Goal: Navigation & Orientation: Find specific page/section

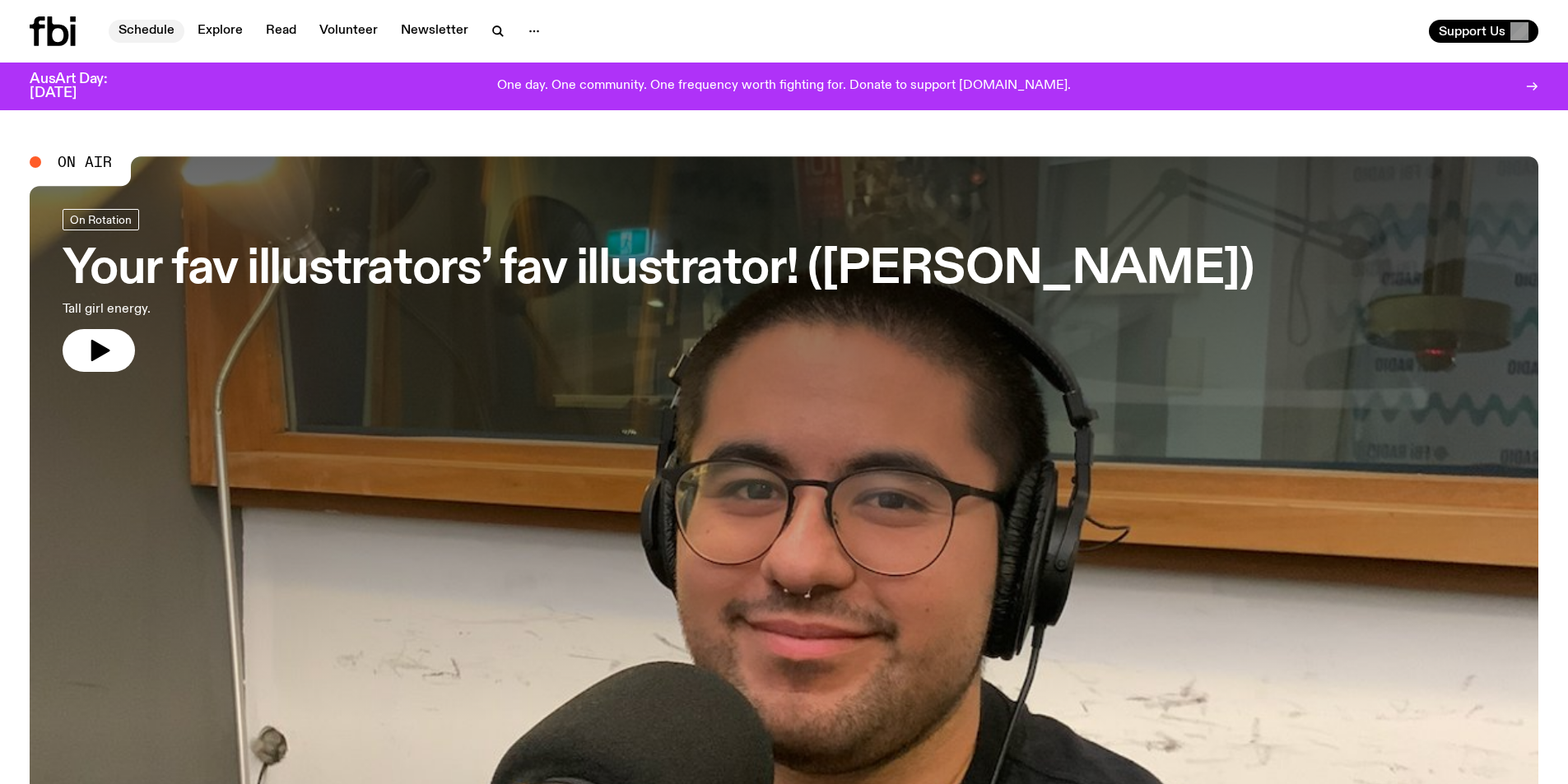
click at [154, 28] on link "Schedule" at bounding box center [146, 31] width 76 height 23
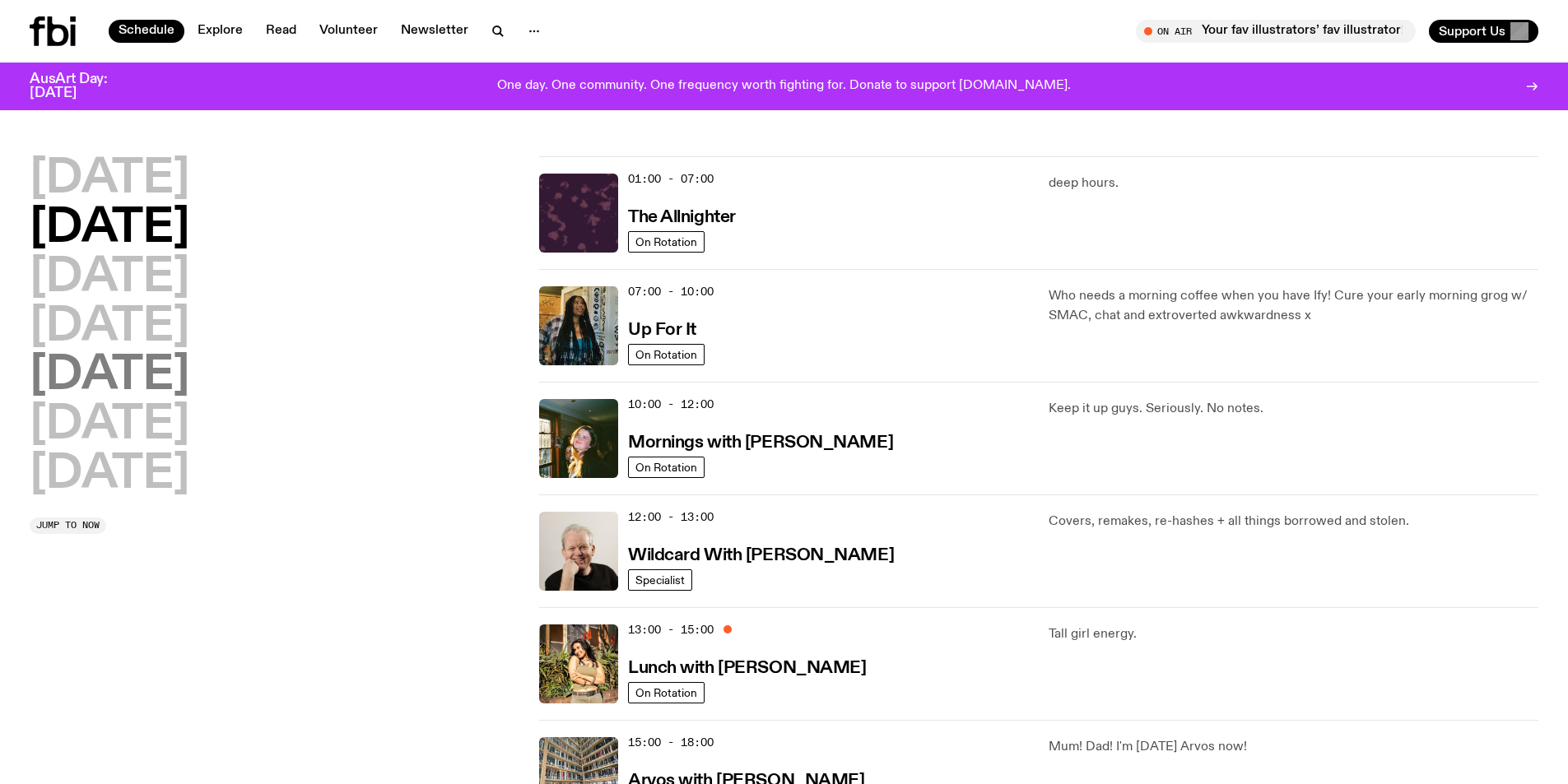
click at [147, 370] on h2 "Friday" at bounding box center [109, 376] width 160 height 46
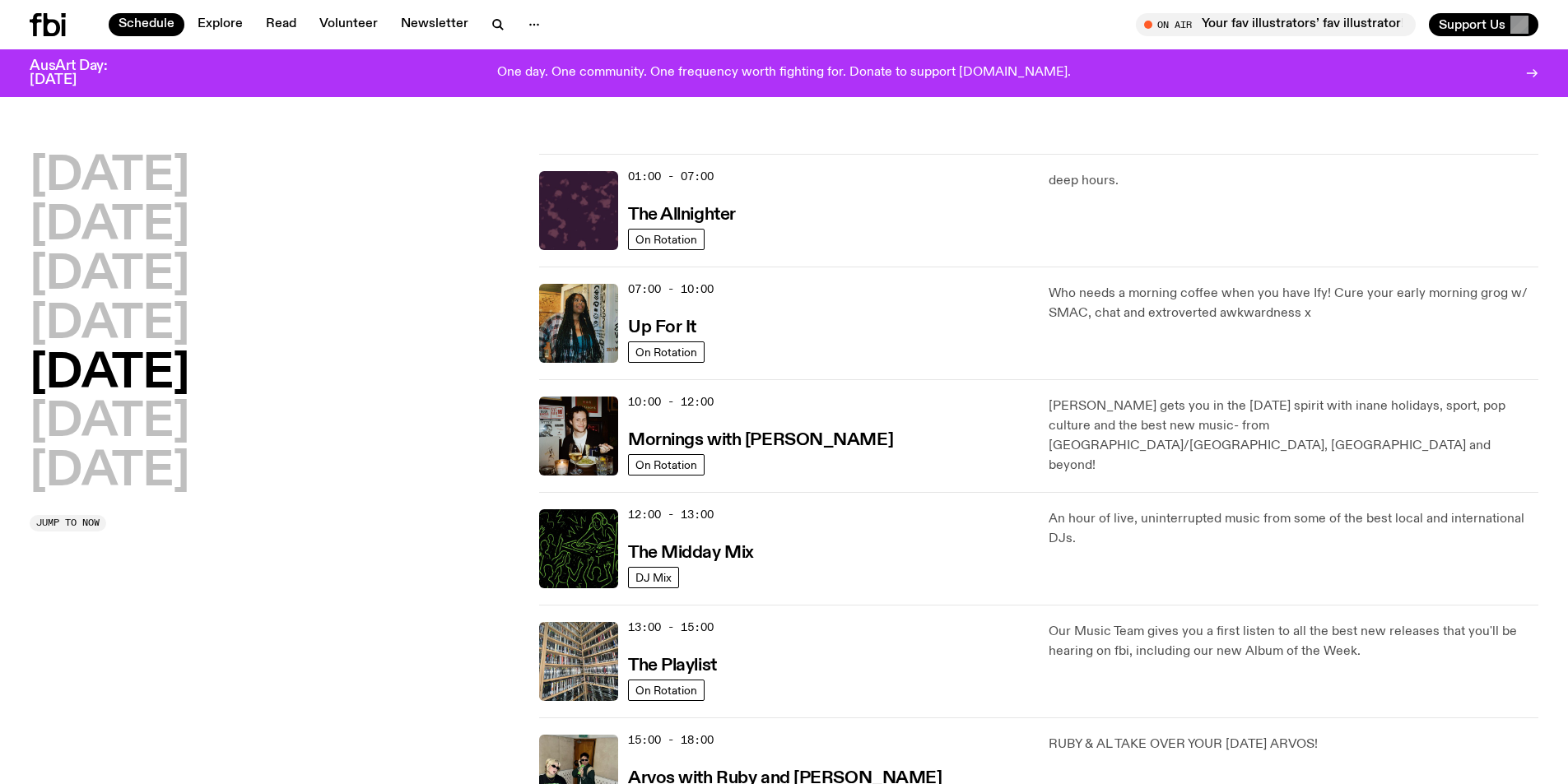
scroll to position [46, 0]
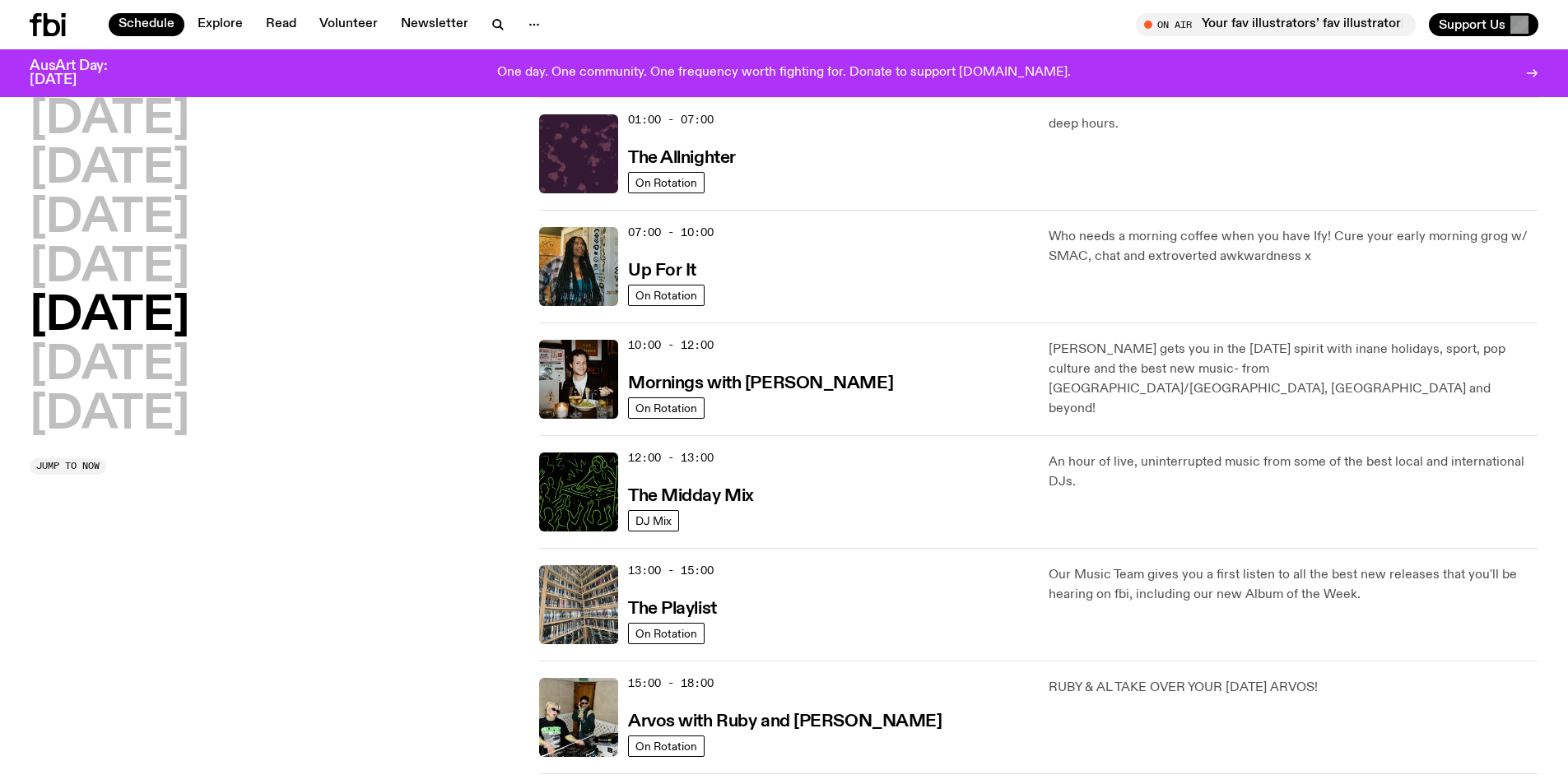
click at [125, 314] on h2 "Friday" at bounding box center [109, 316] width 160 height 46
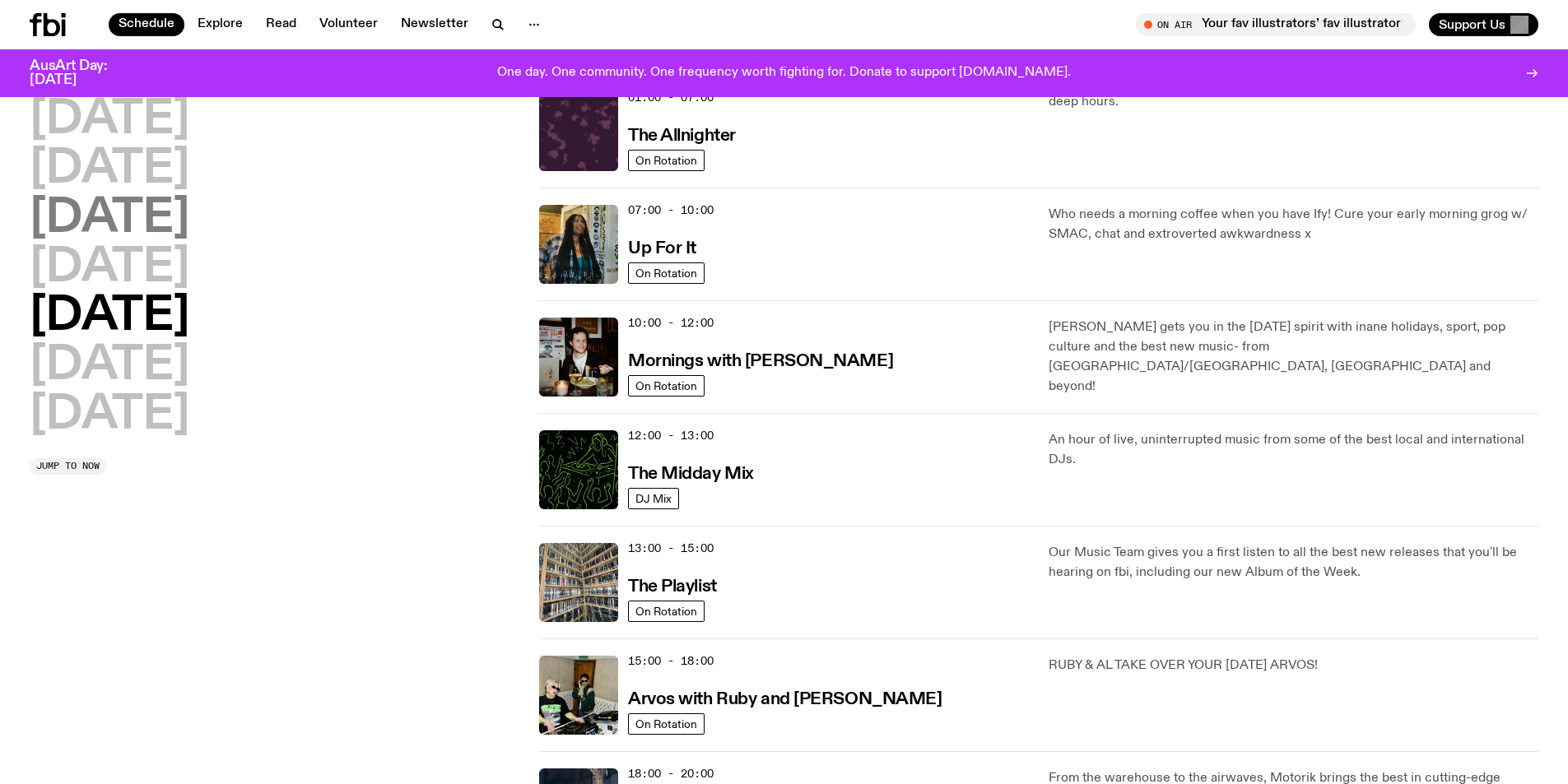
scroll to position [0, 0]
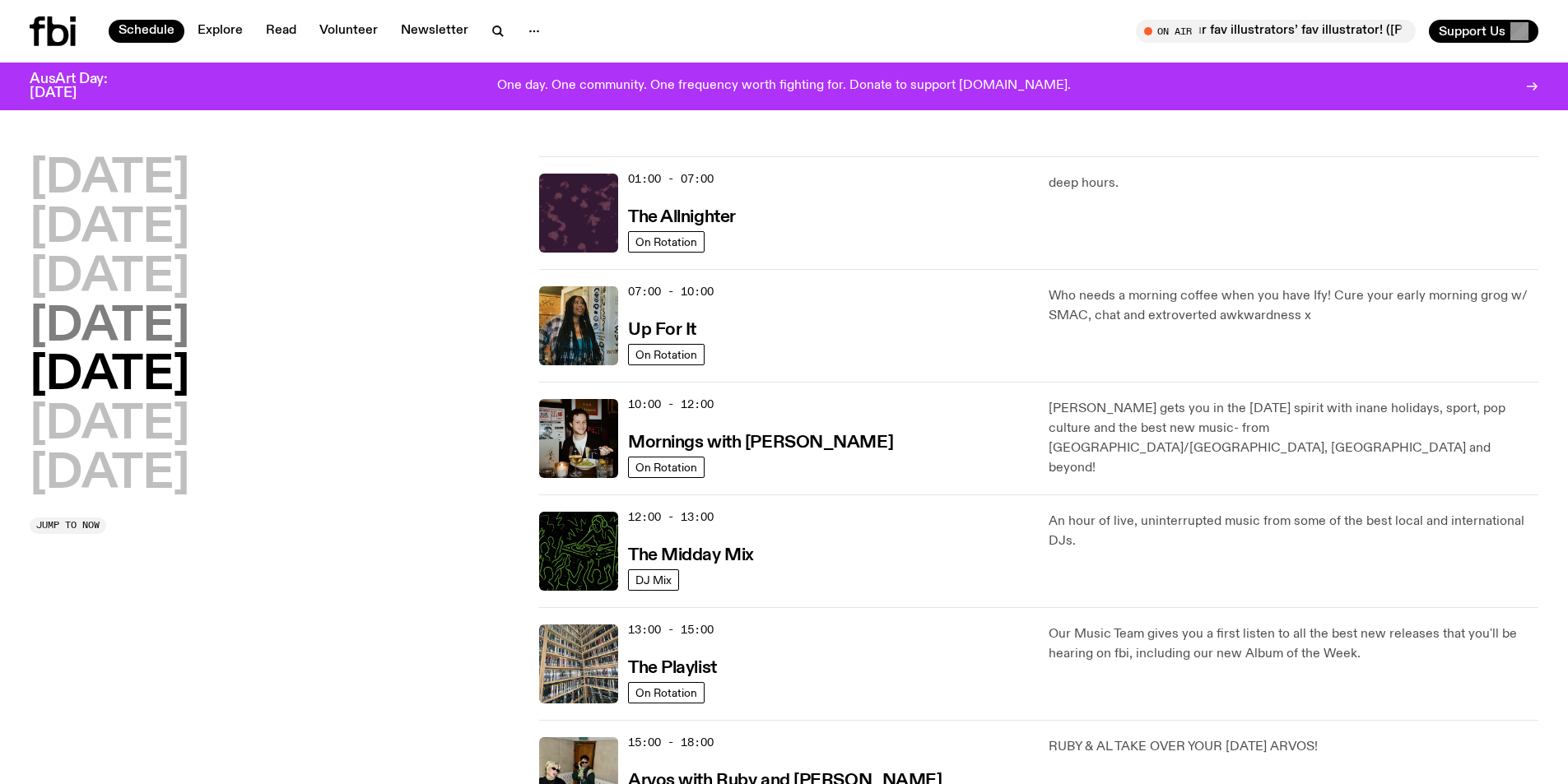
click at [164, 320] on h2 "Thursday" at bounding box center [109, 327] width 160 height 46
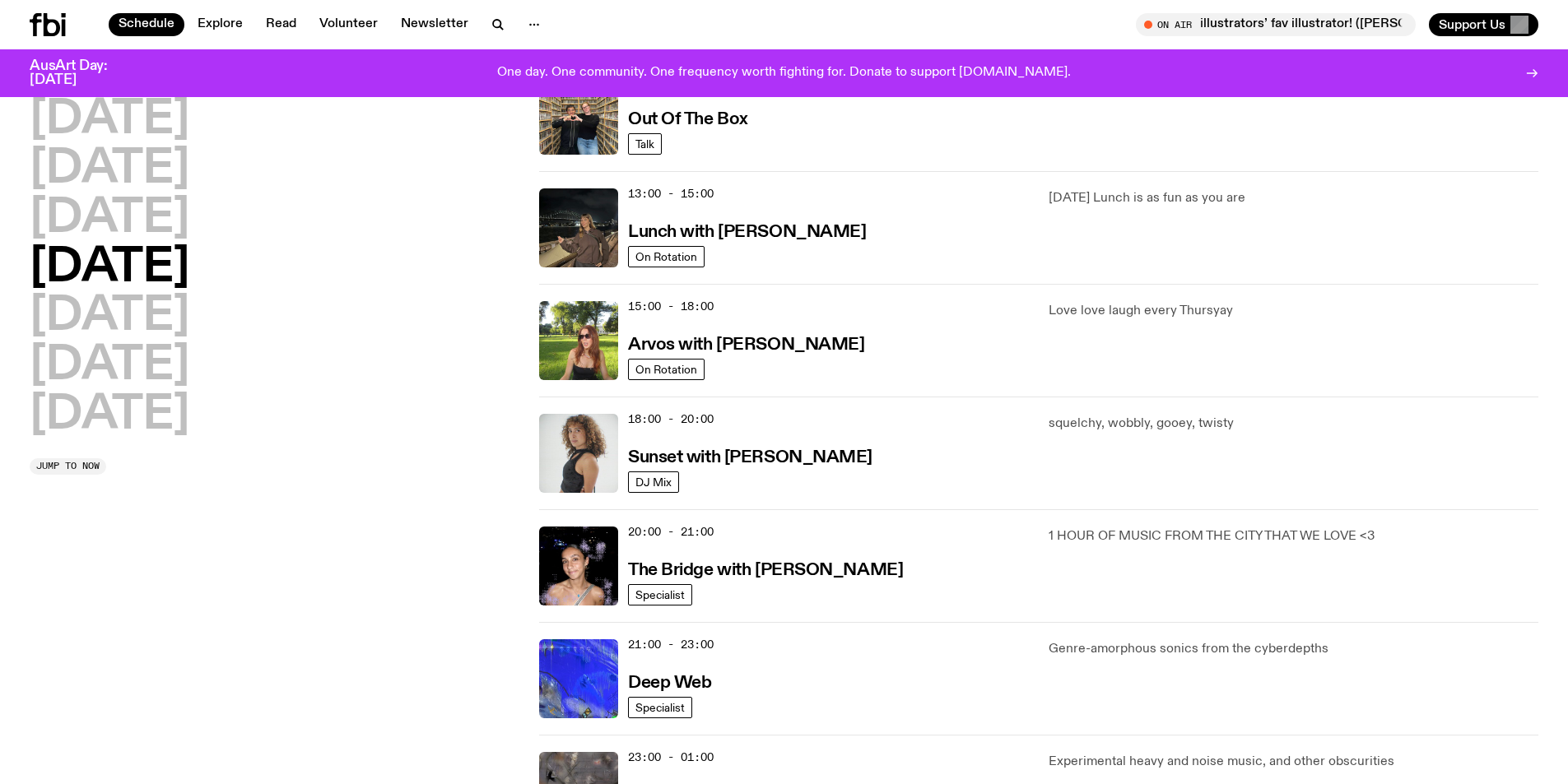
scroll to position [540, 0]
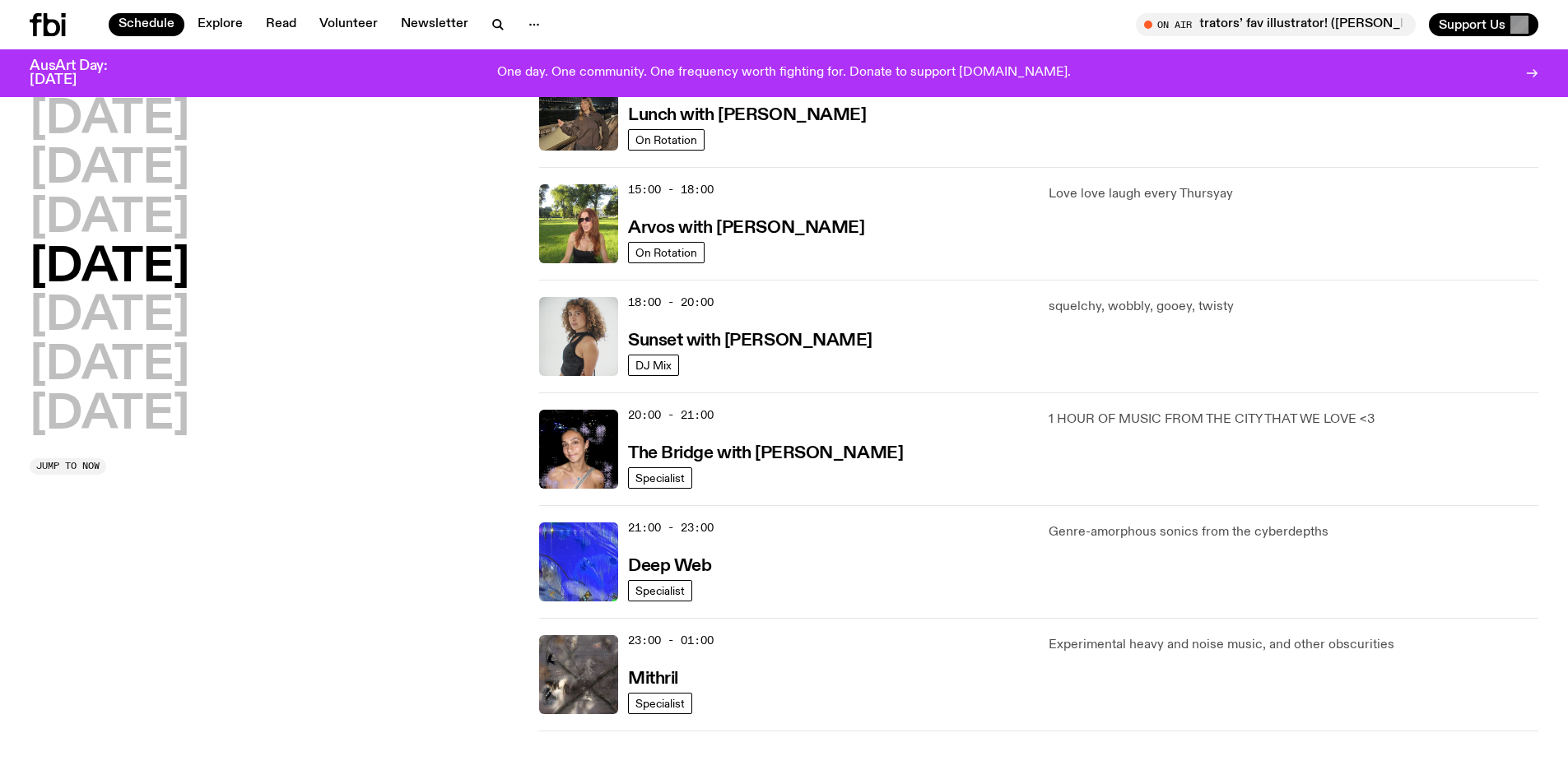
click at [414, 385] on div "Monday Tuesday Wednesday Thursday Friday Saturday Sunday" at bounding box center [274, 268] width 489 height 342
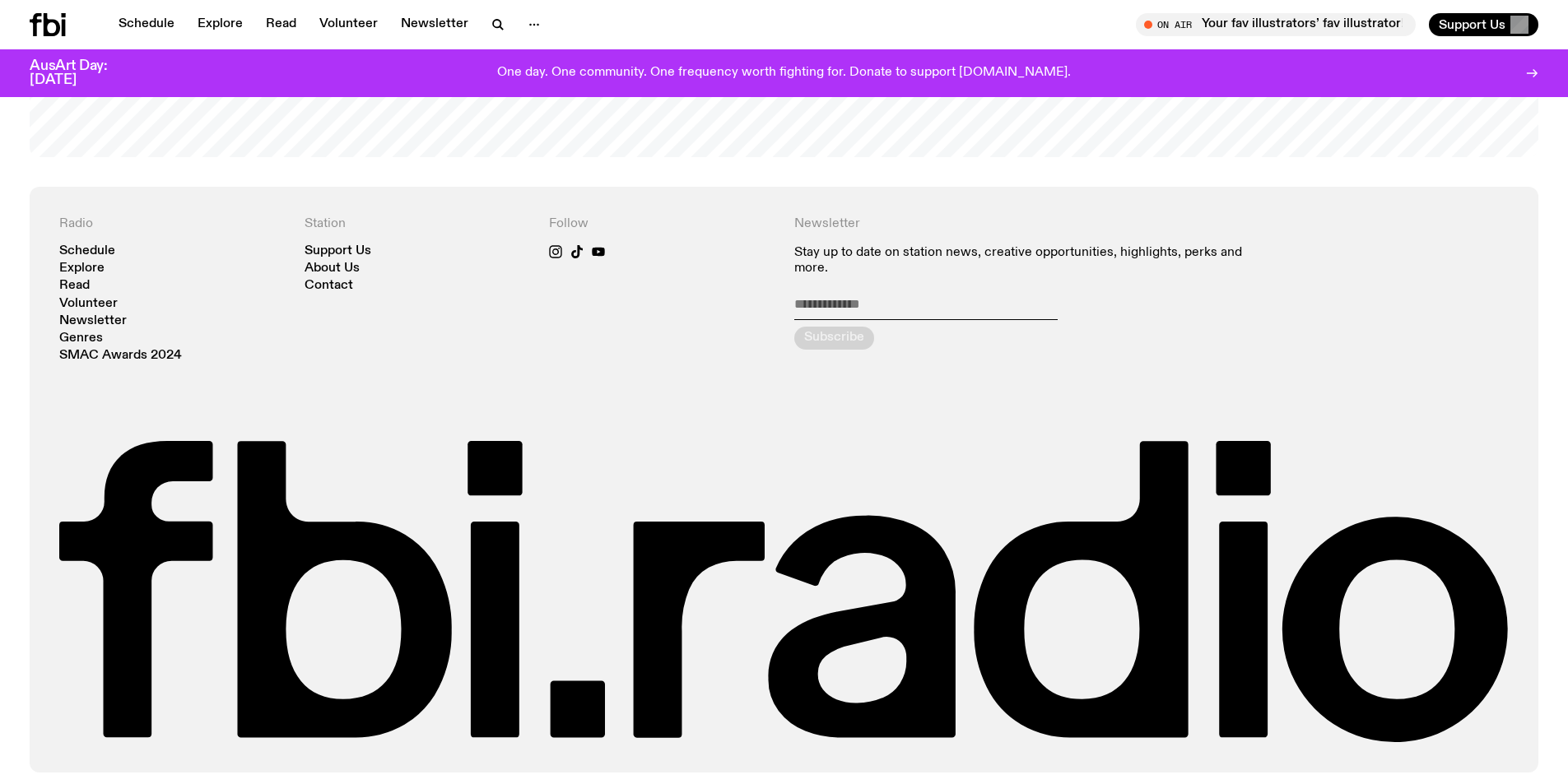
scroll to position [3980, 0]
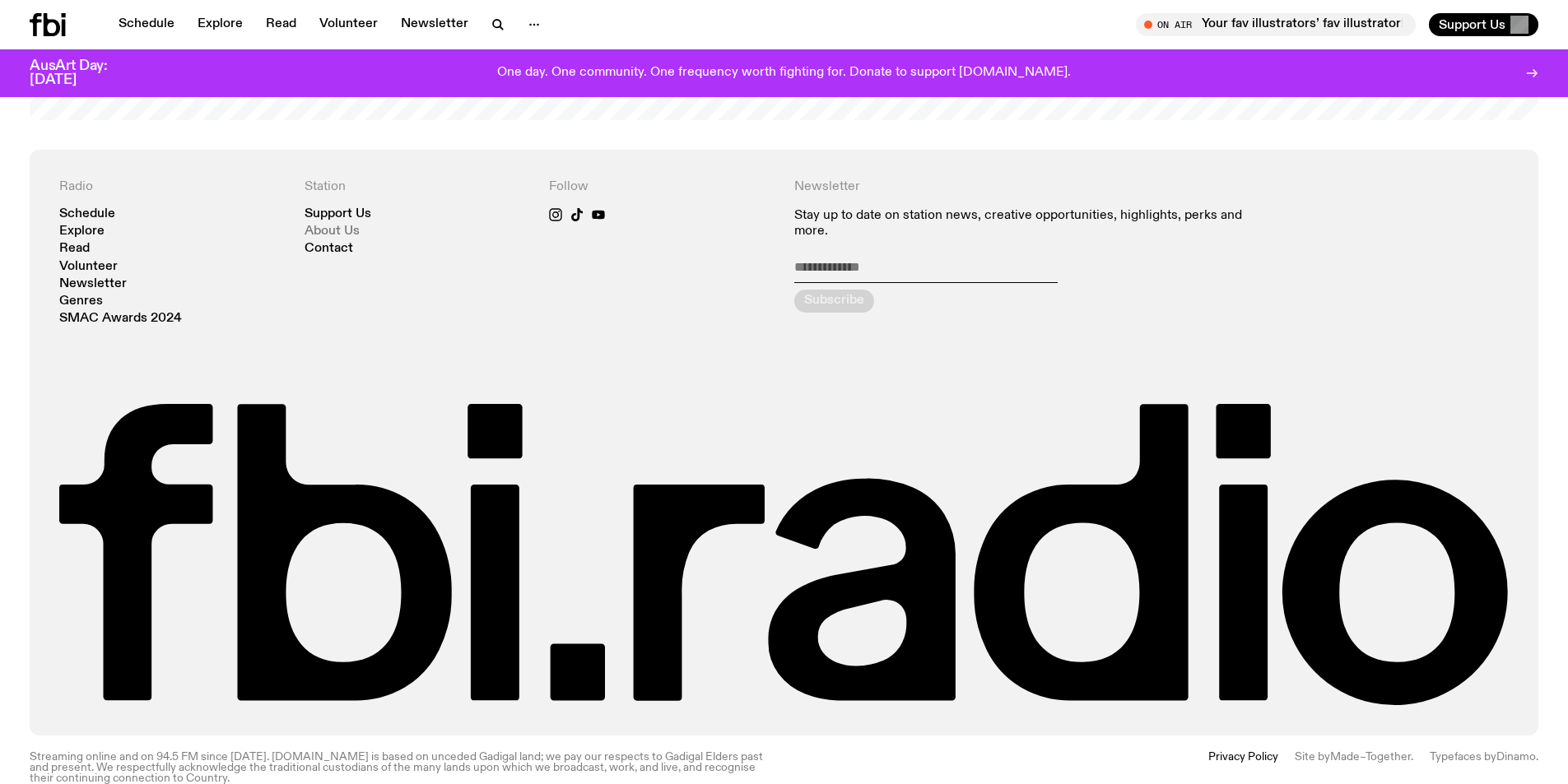
click at [333, 226] on link "About Us" at bounding box center [332, 231] width 55 height 12
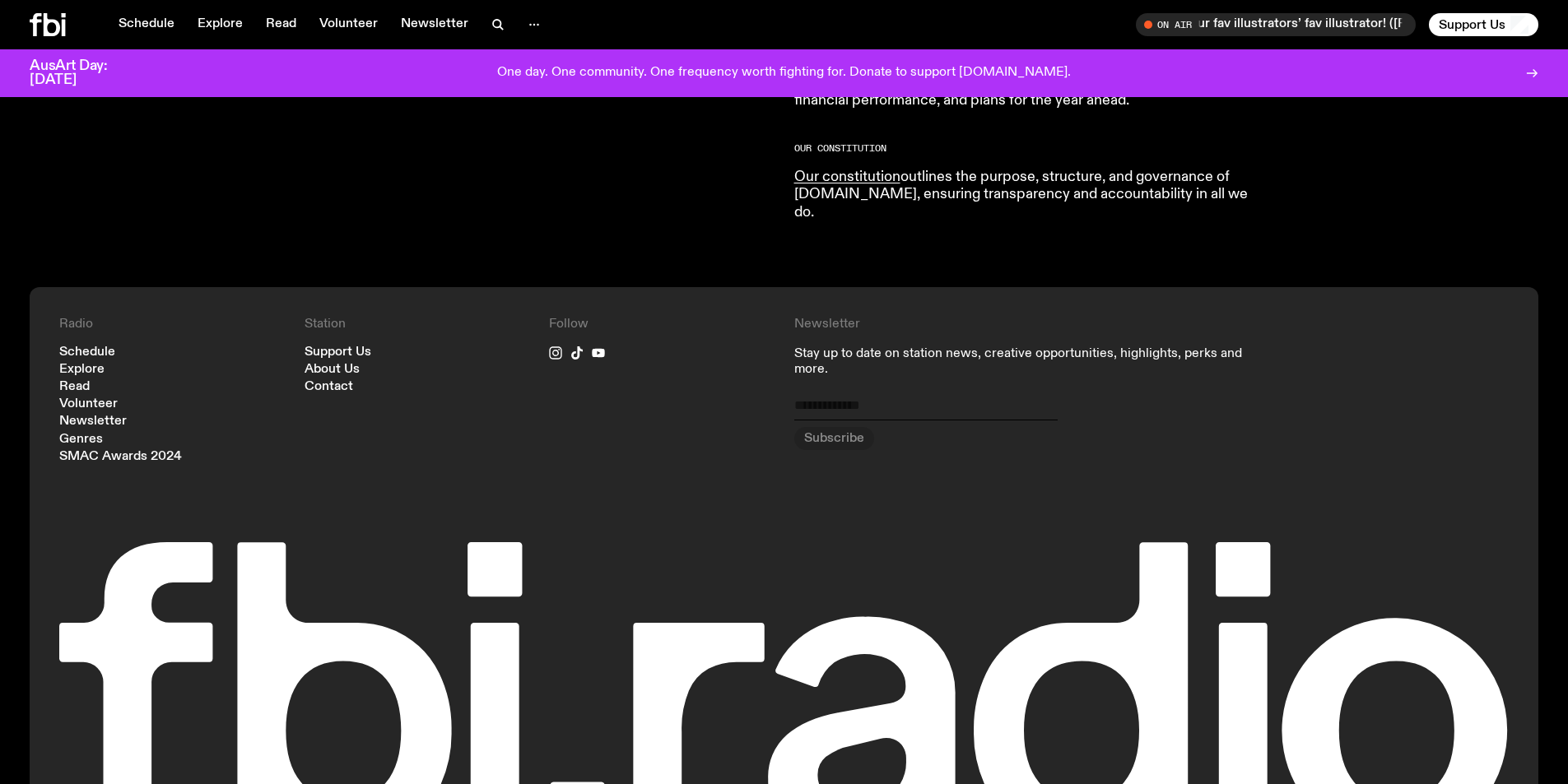
scroll to position [1589, 0]
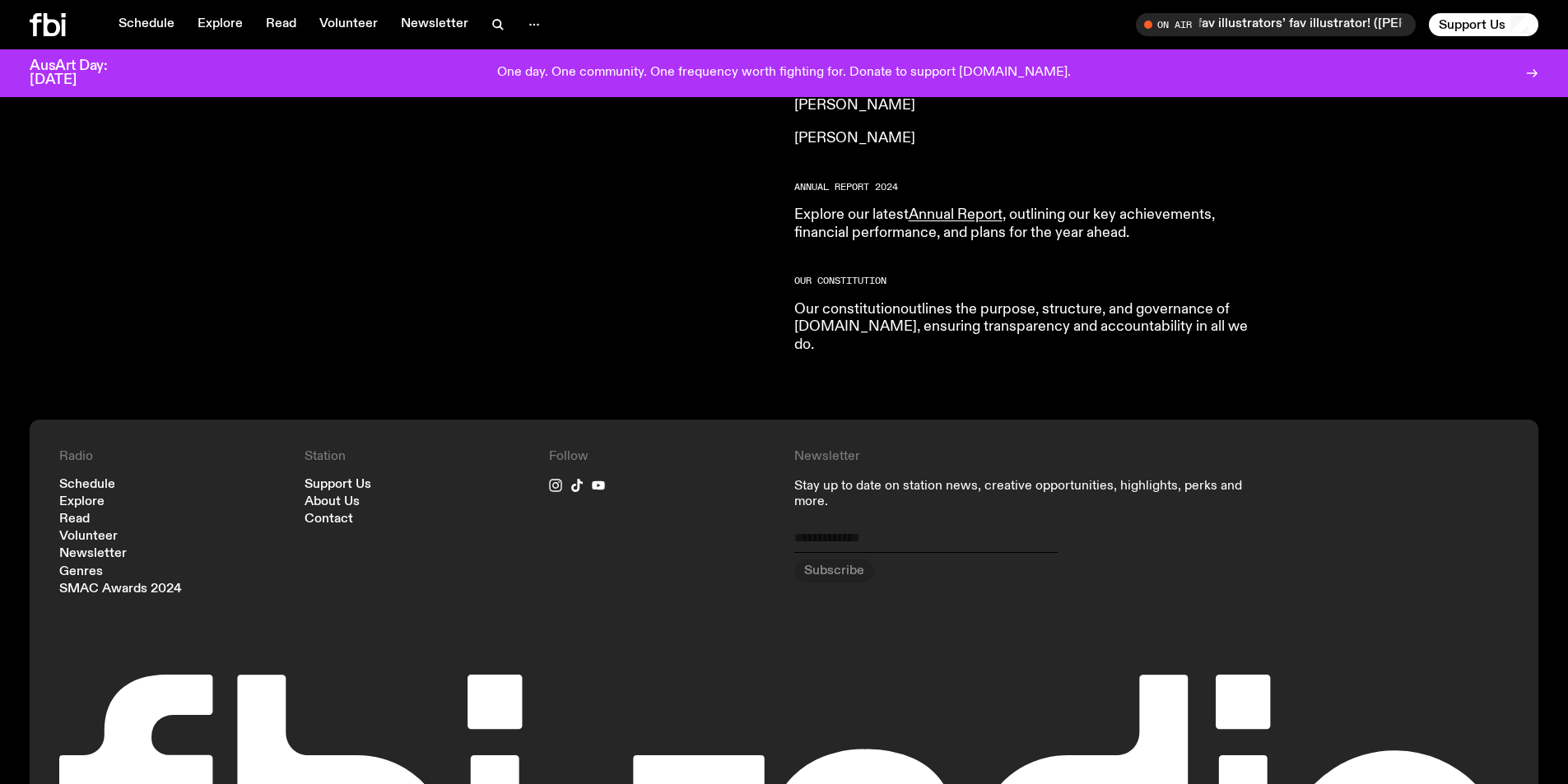
click at [851, 302] on link "Our constitution" at bounding box center [847, 310] width 106 height 15
click at [1476, 22] on span "Support Us" at bounding box center [1472, 25] width 67 height 15
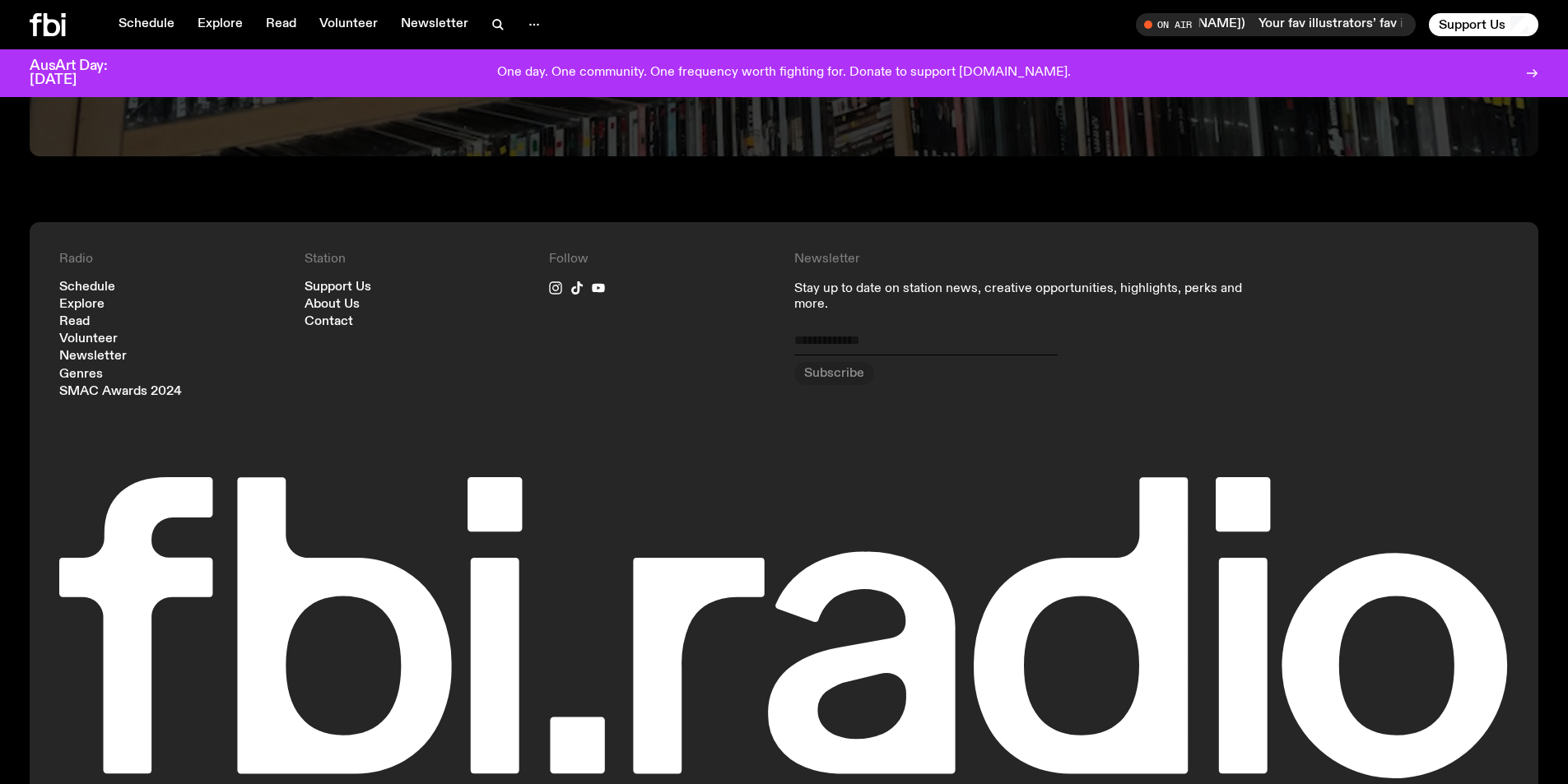
scroll to position [4478, 0]
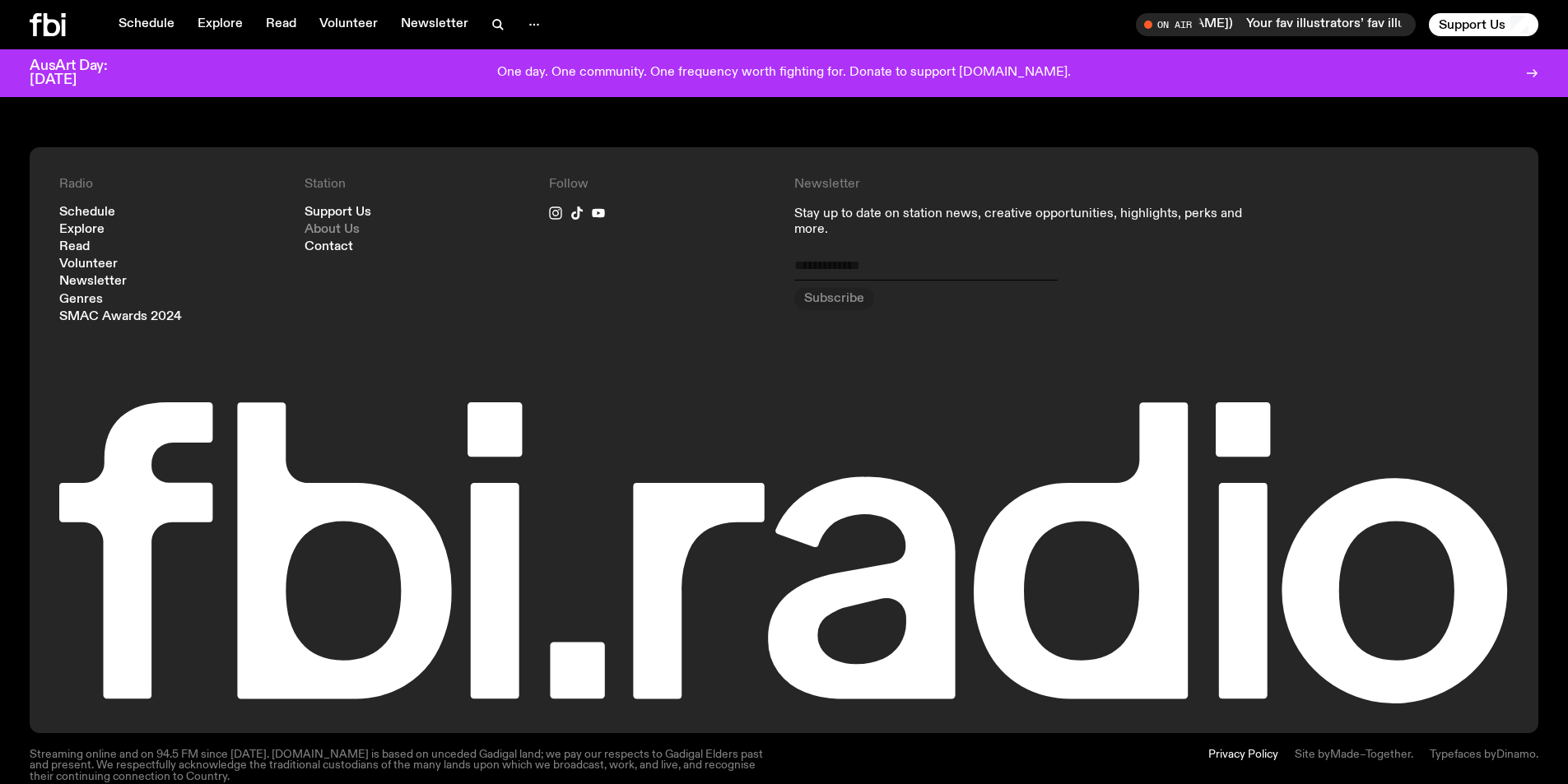
click at [354, 224] on link "About Us" at bounding box center [332, 230] width 55 height 12
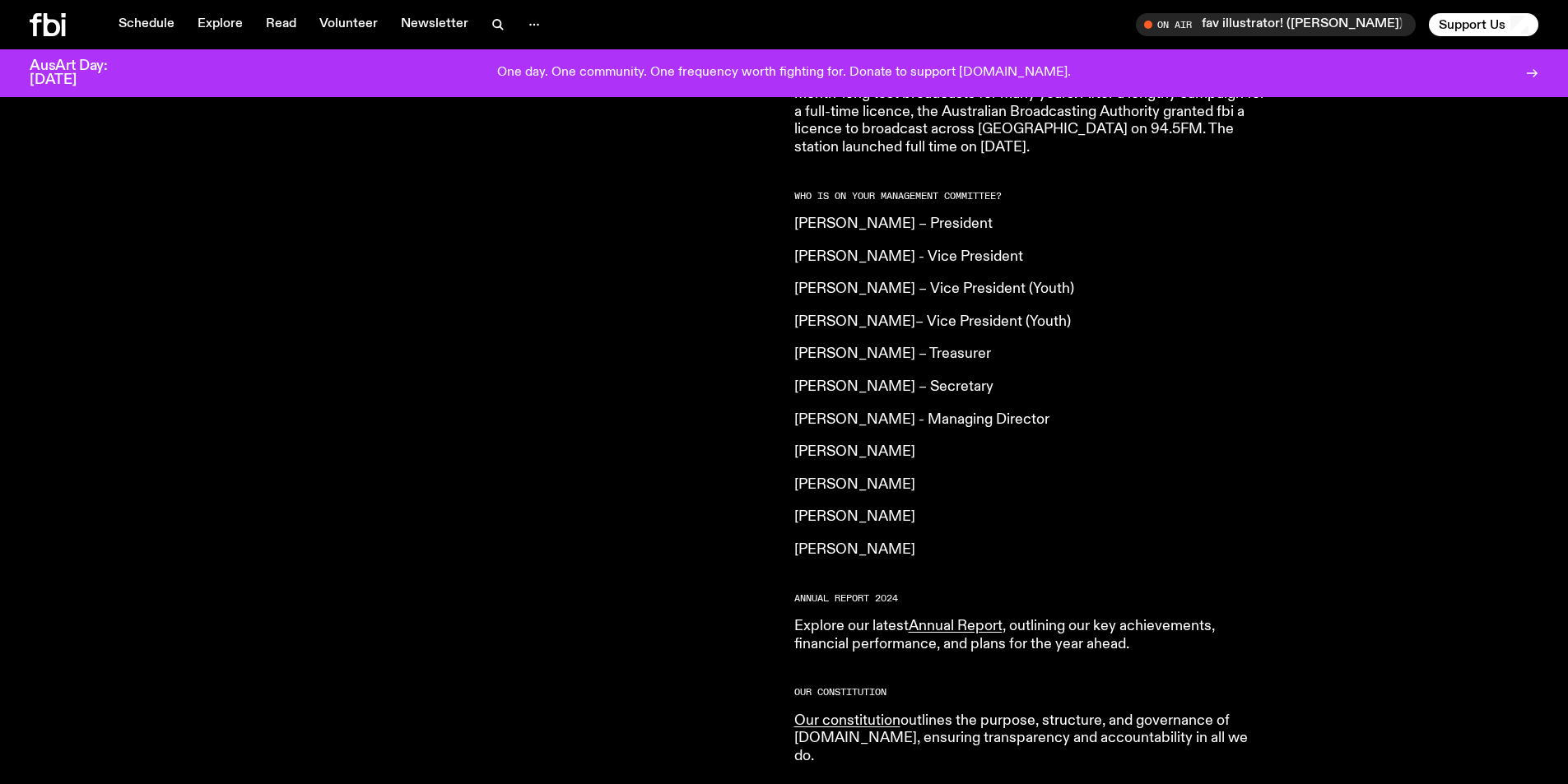
scroll to position [1424, 0]
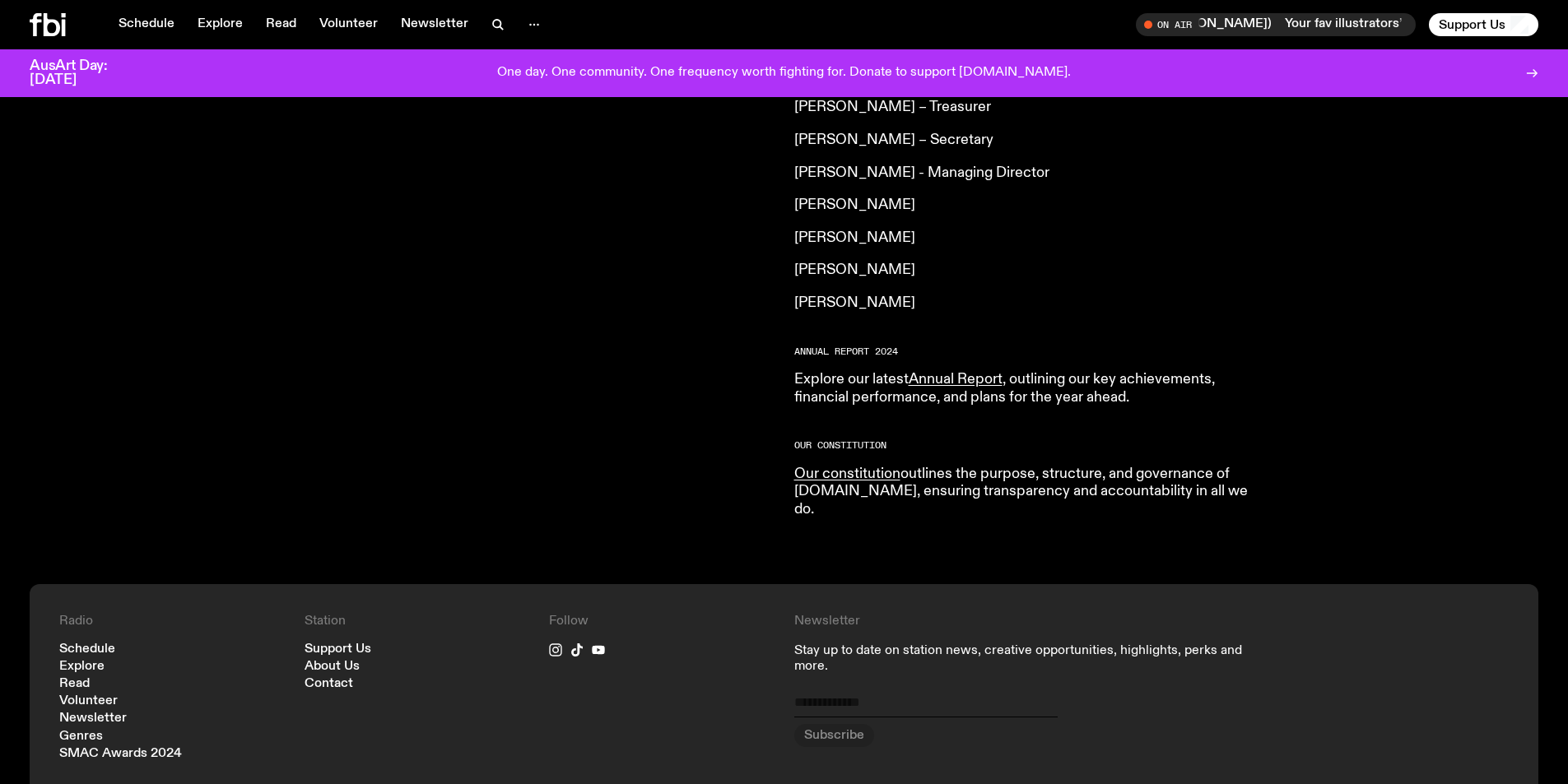
click at [976, 196] on p "Jackie Leewai" at bounding box center [1031, 205] width 474 height 18
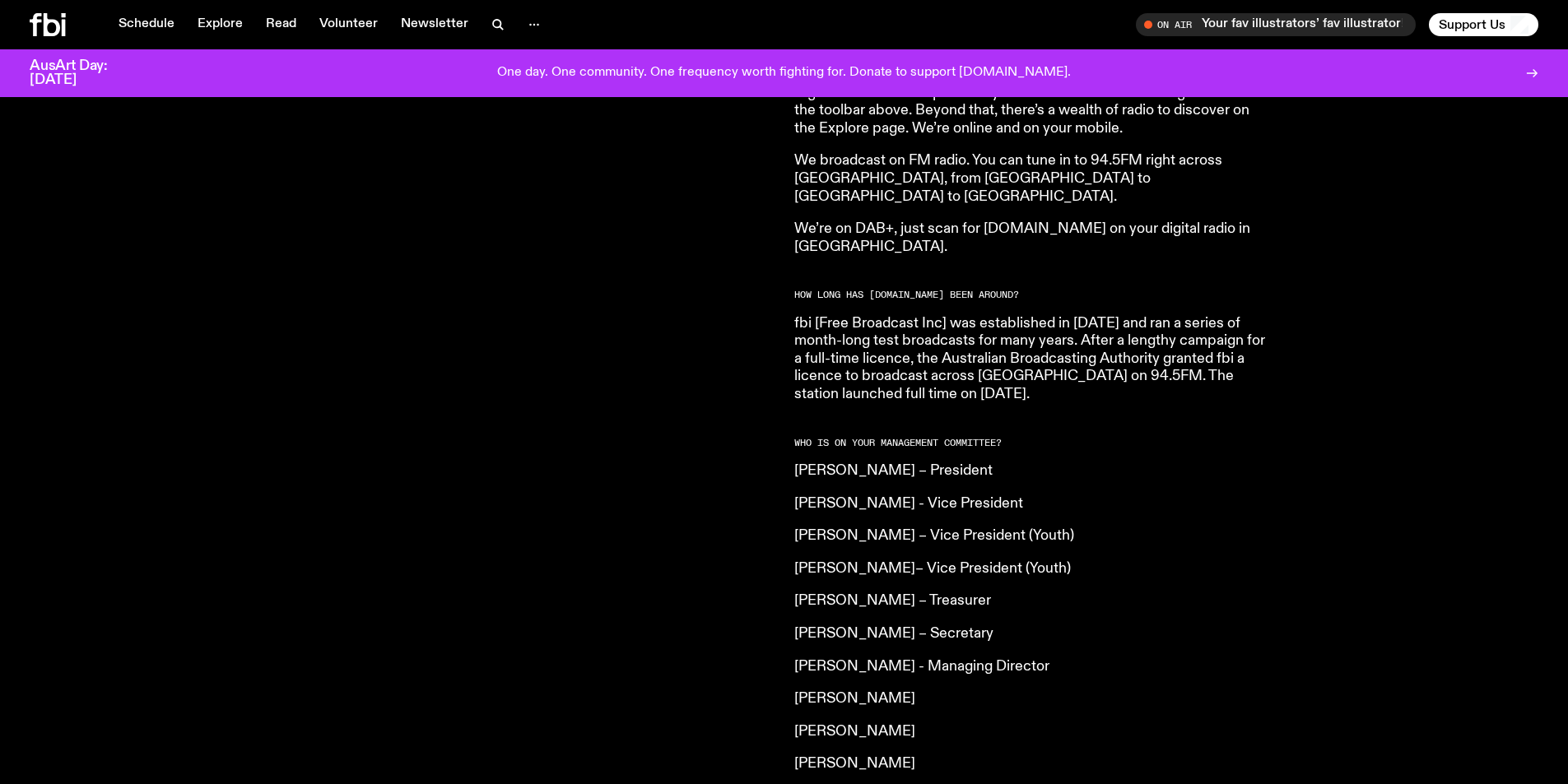
scroll to position [684, 0]
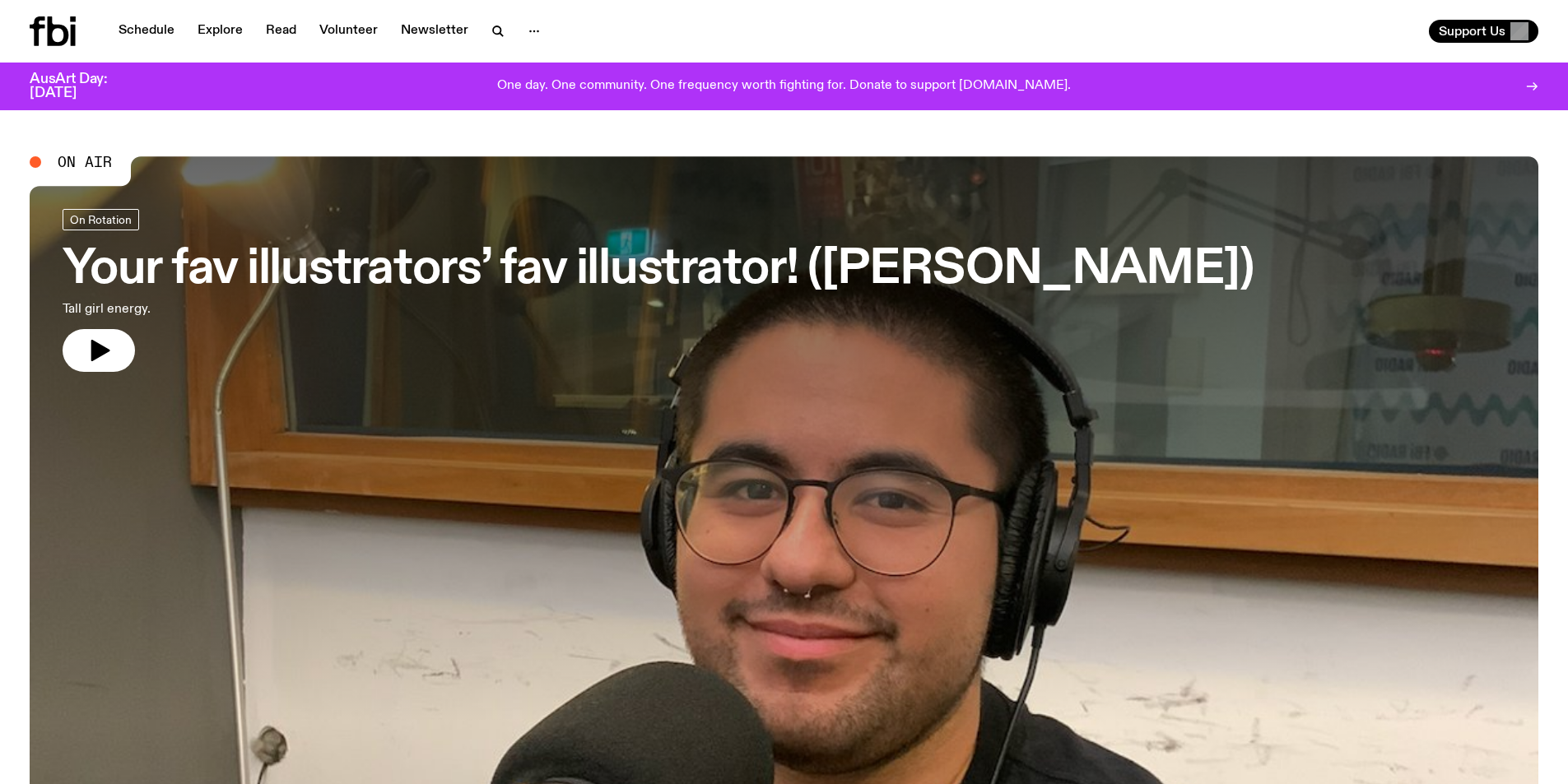
click at [815, 86] on p "One day. One community. One frequency worth fighting for. Donate to support [DO…" at bounding box center [783, 87] width 573 height 15
